Goal: Register for event/course: Sign up to attend an event or enroll in a course

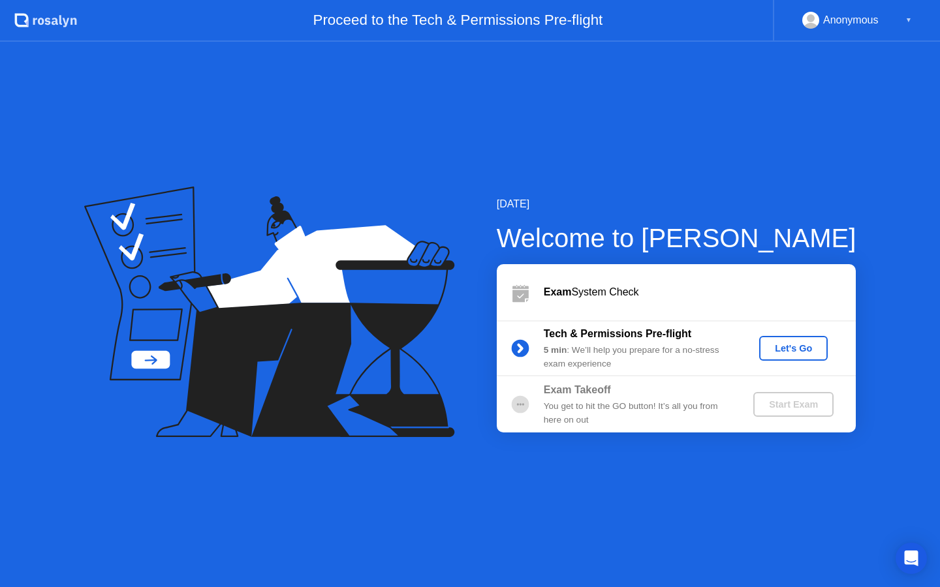
click at [797, 347] on div "Let's Go" at bounding box center [793, 348] width 58 height 10
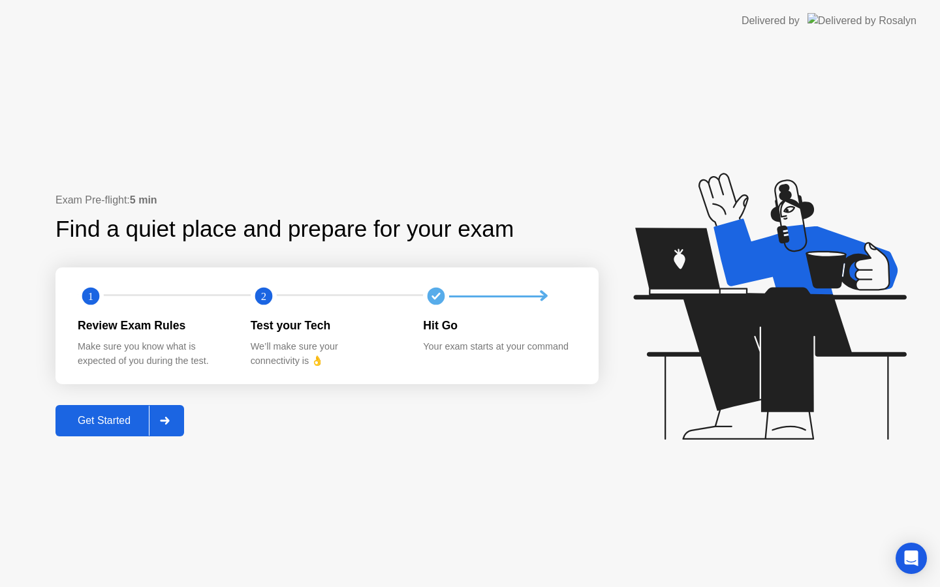
click at [112, 426] on div "Get Started" at bounding box center [103, 421] width 89 height 12
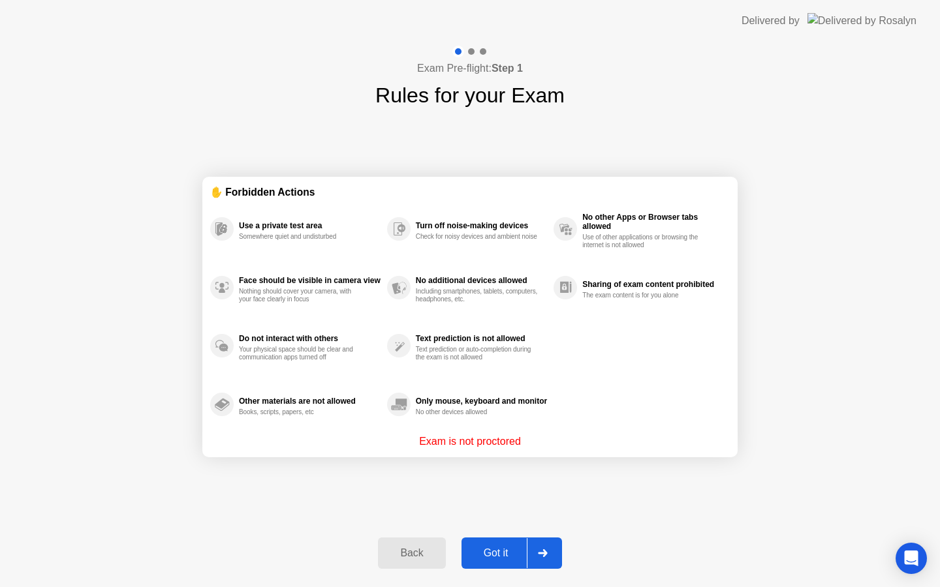
click at [506, 554] on div "Got it" at bounding box center [495, 554] width 61 height 12
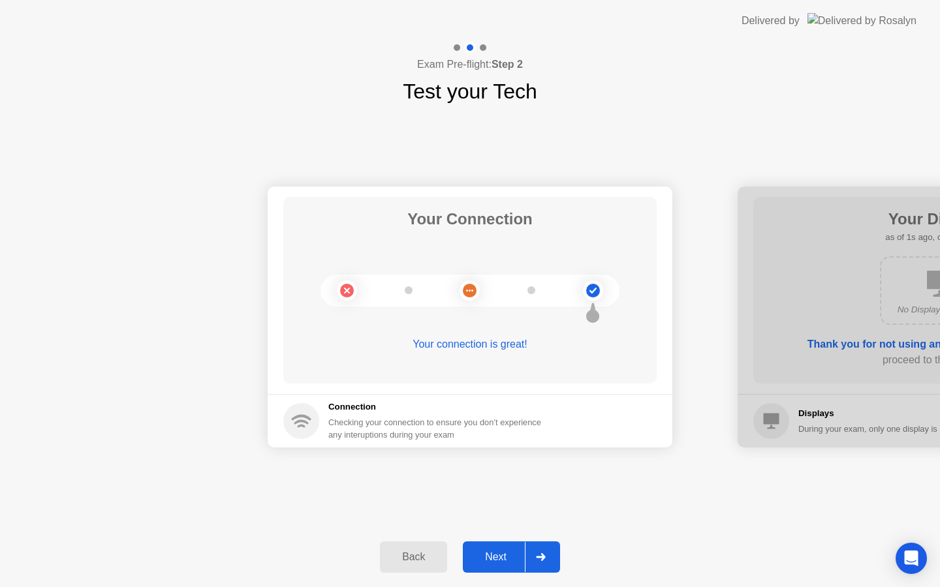
click at [504, 554] on div "Next" at bounding box center [496, 558] width 58 height 12
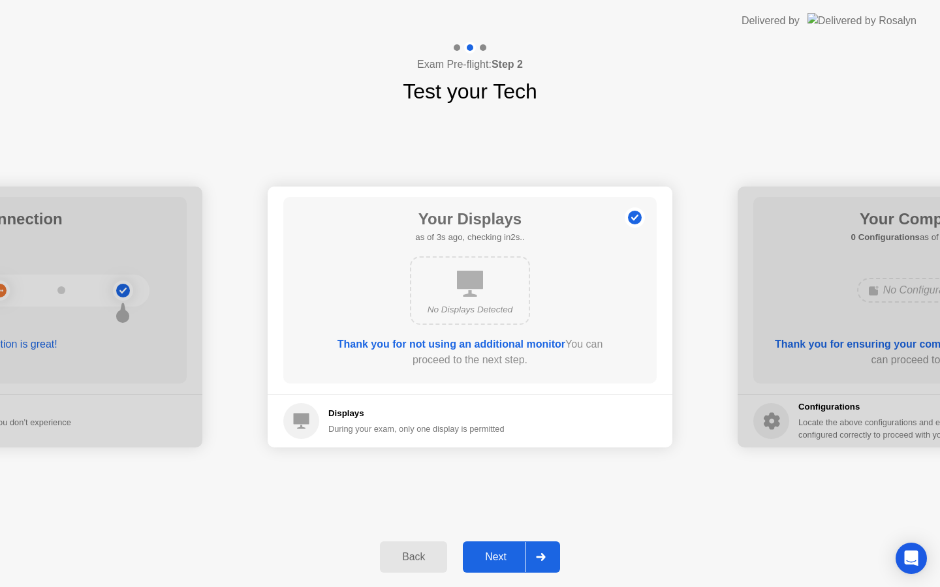
click at [504, 554] on div "Next" at bounding box center [496, 558] width 58 height 12
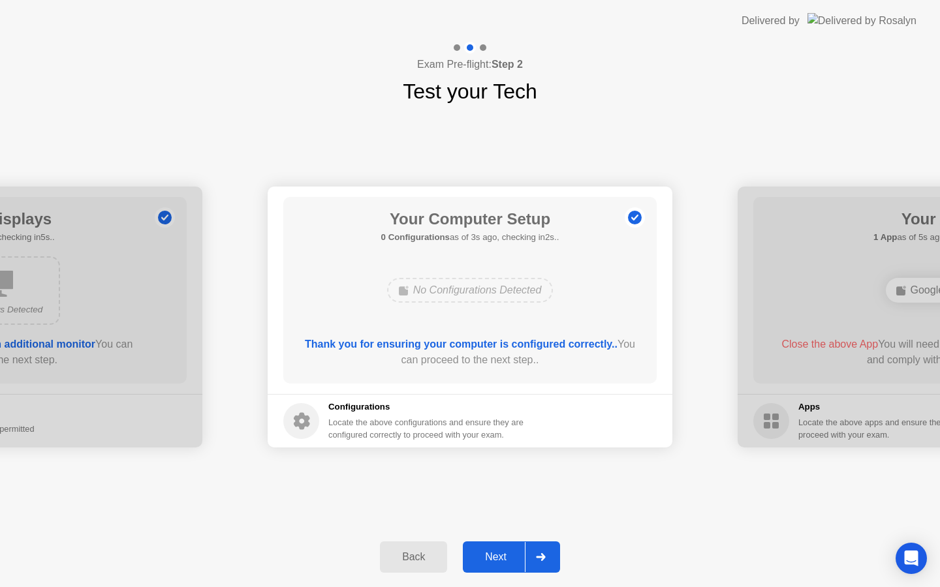
click at [504, 554] on div "Next" at bounding box center [496, 558] width 58 height 12
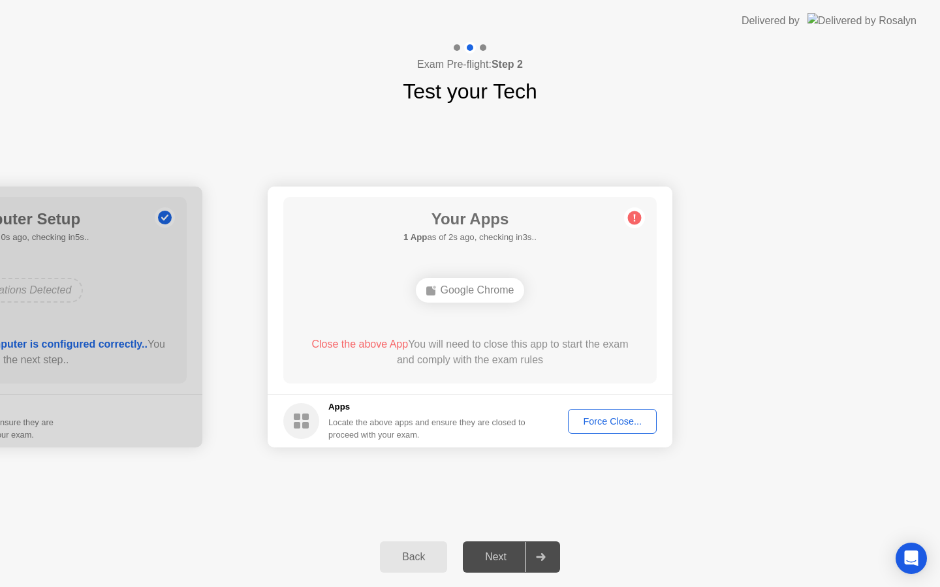
click at [616, 424] on div "Force Close..." at bounding box center [612, 421] width 80 height 10
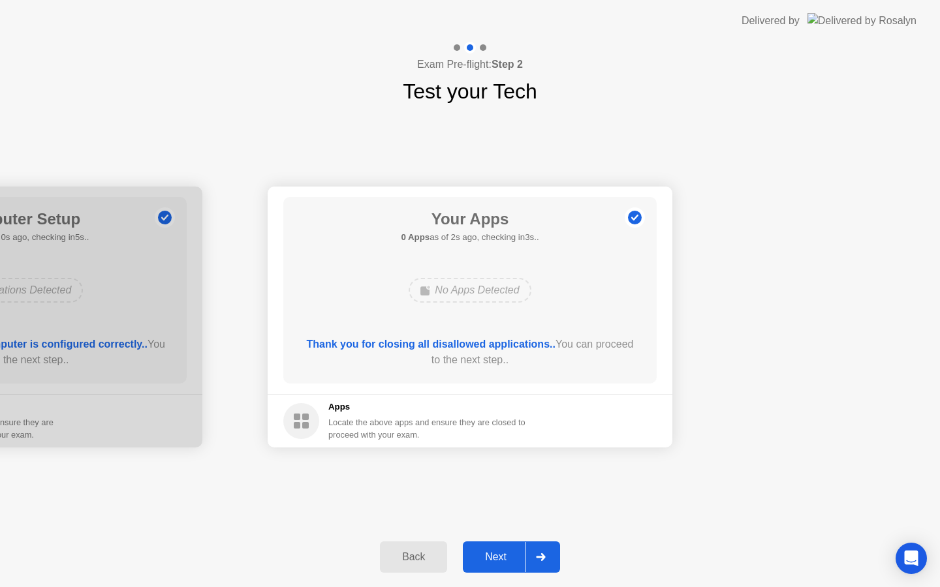
click at [504, 561] on div "Next" at bounding box center [496, 558] width 58 height 12
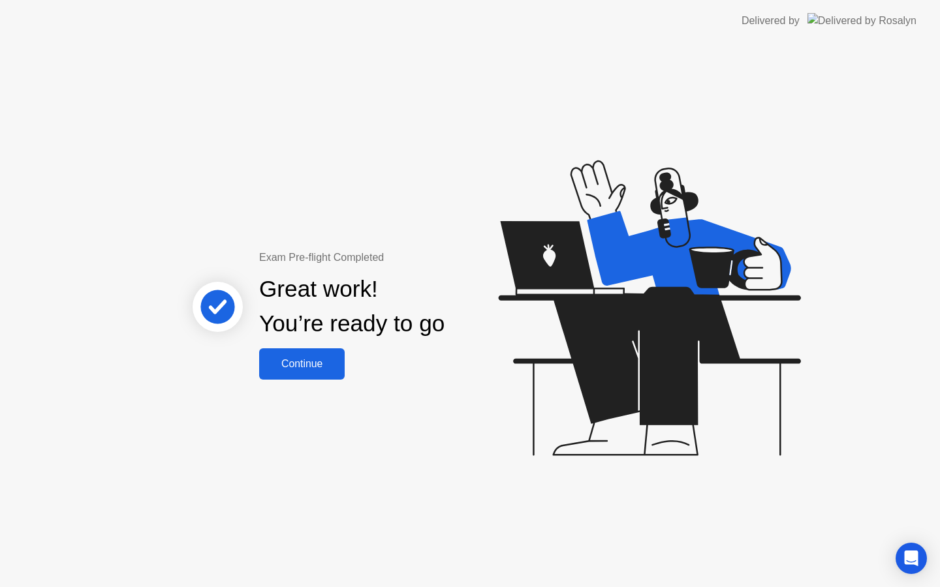
click at [319, 369] on div "Continue" at bounding box center [302, 364] width 78 height 12
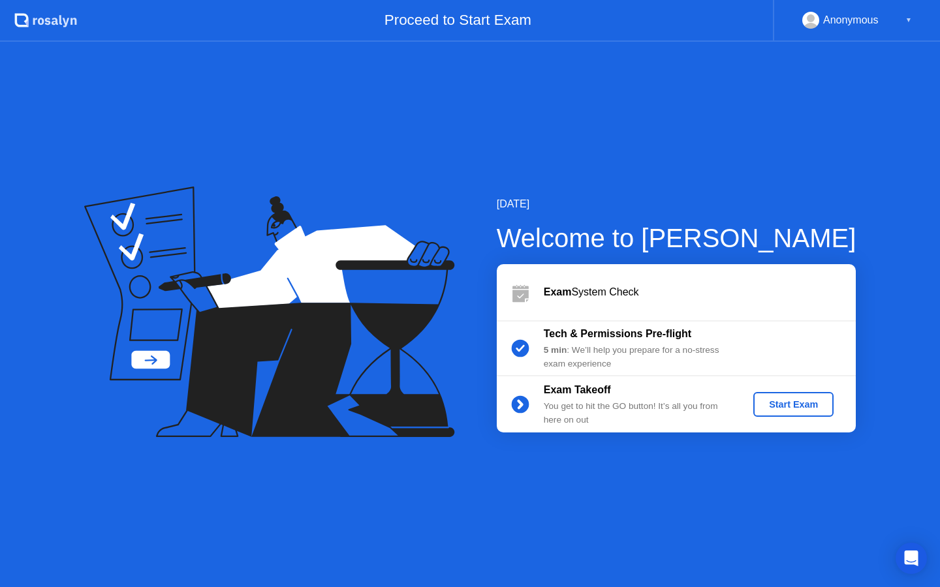
click at [814, 405] on div "Start Exam" at bounding box center [794, 404] width 70 height 10
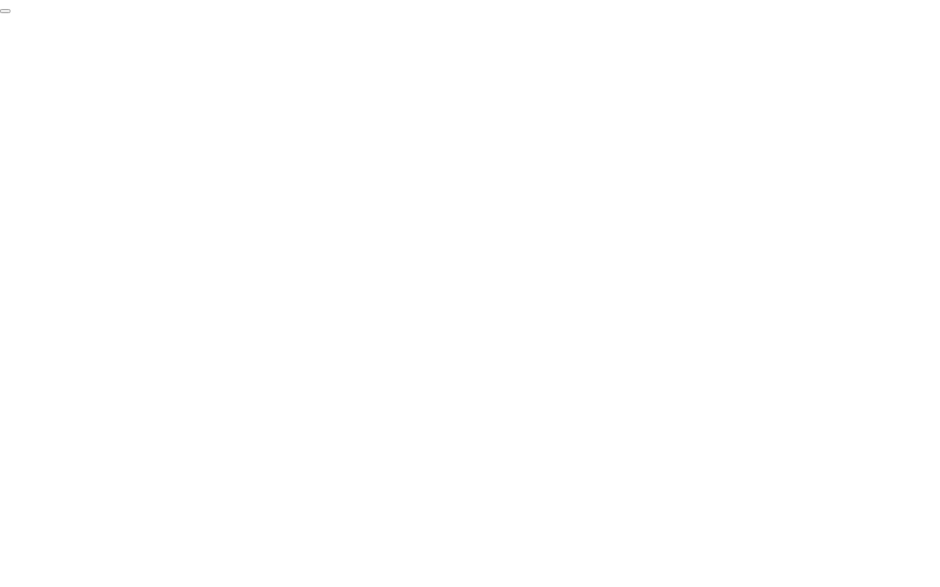
click div "End Proctoring Session"
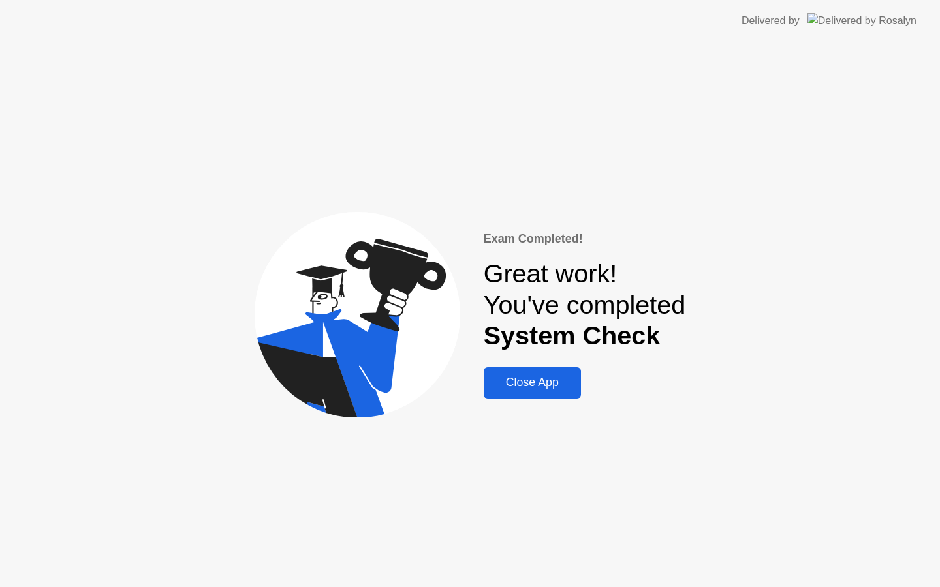
click at [531, 383] on div "Close App" at bounding box center [532, 383] width 89 height 14
